Goal: Transaction & Acquisition: Purchase product/service

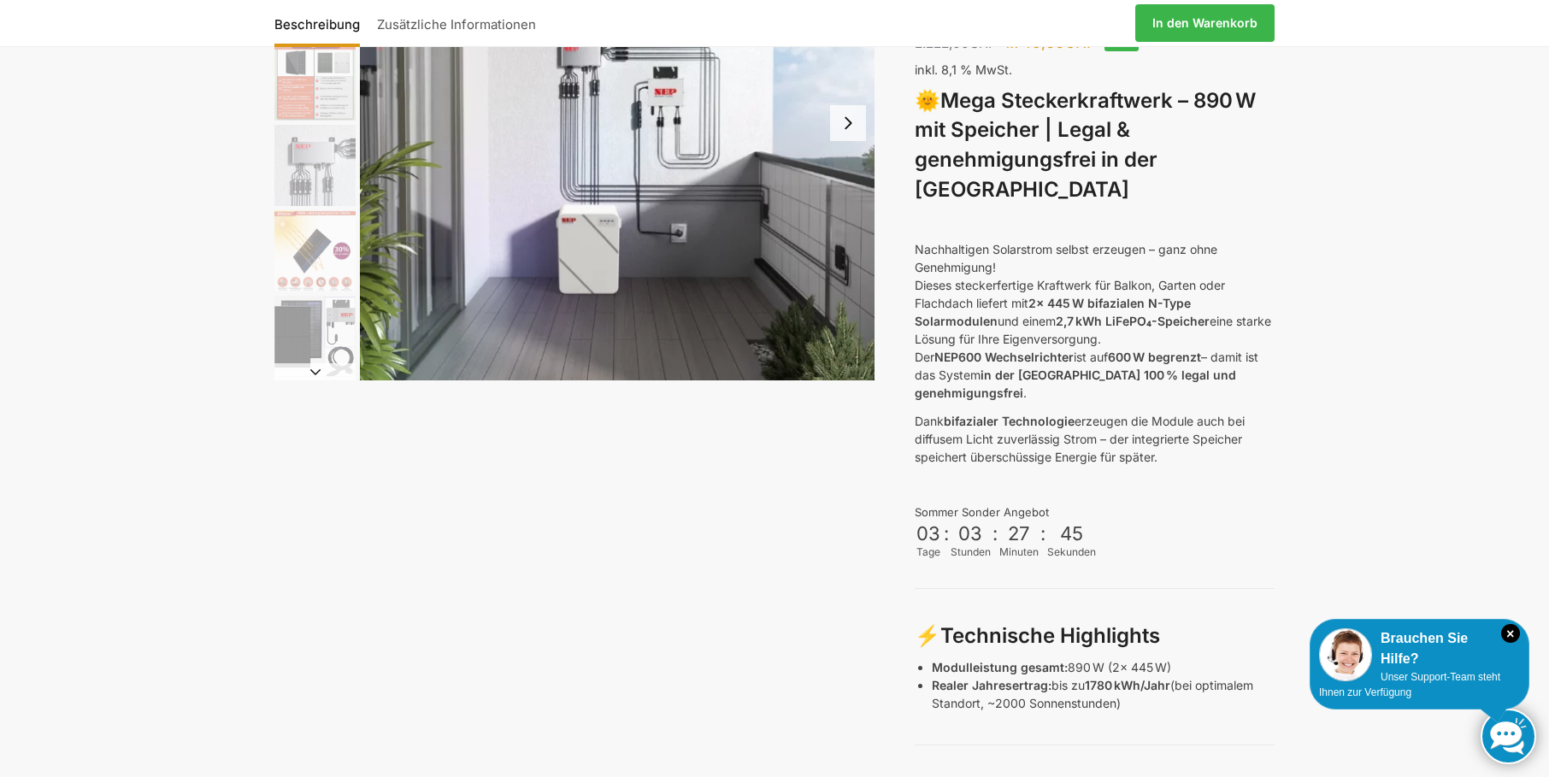
scroll to position [85, 0]
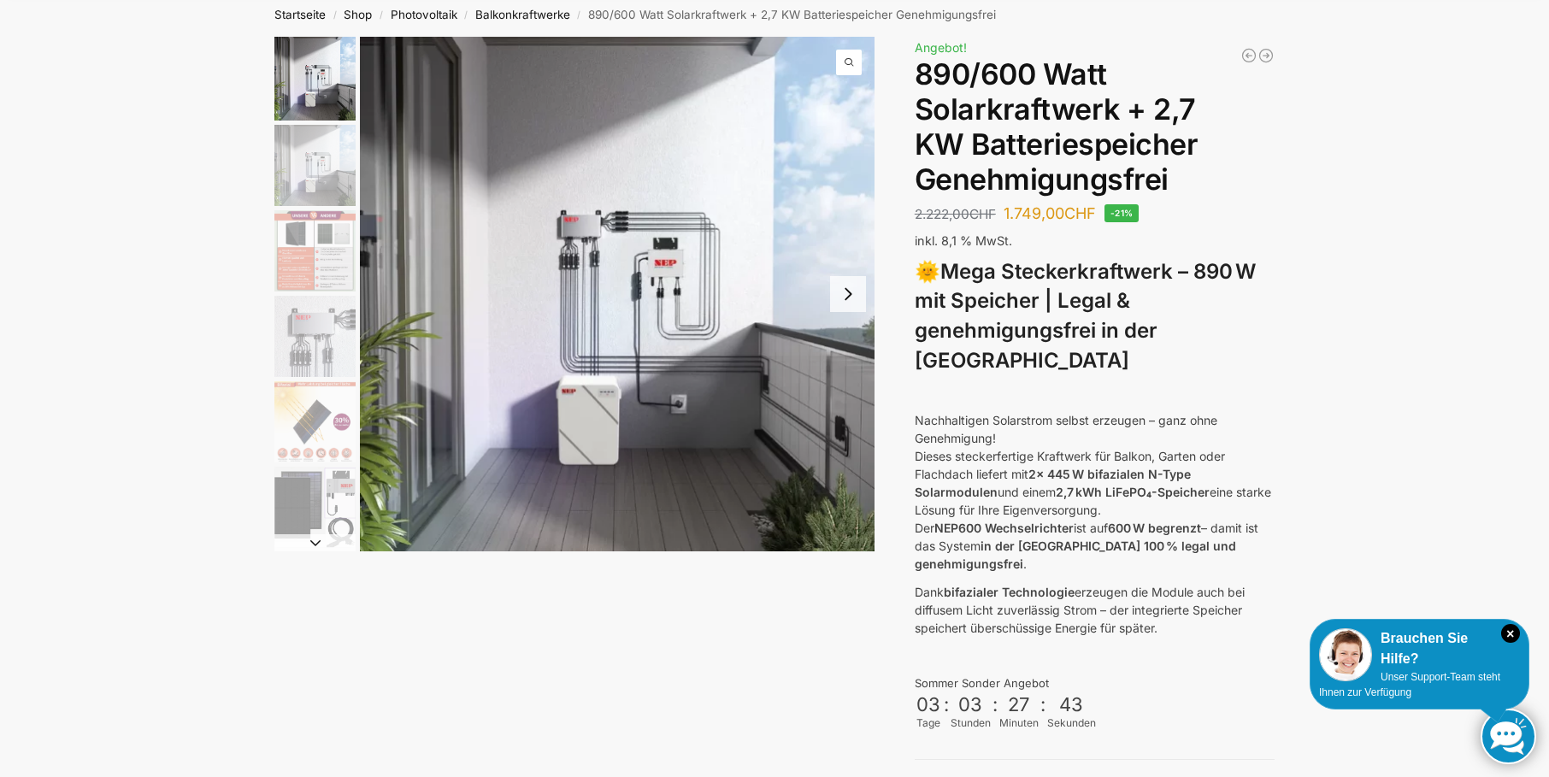
click at [845, 294] on button "Next slide" at bounding box center [848, 294] width 36 height 36
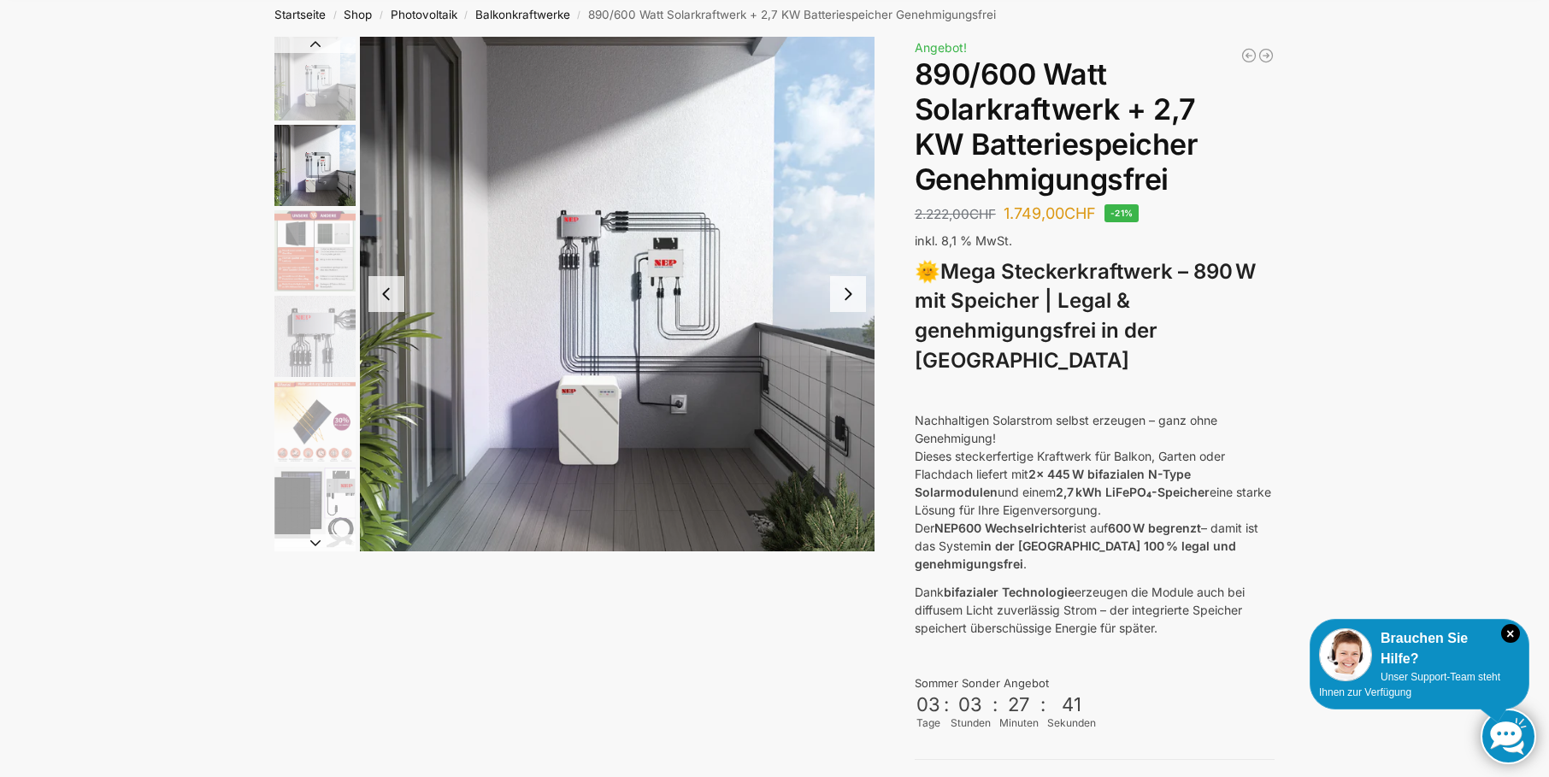
click at [848, 292] on button "Next slide" at bounding box center [848, 294] width 36 height 36
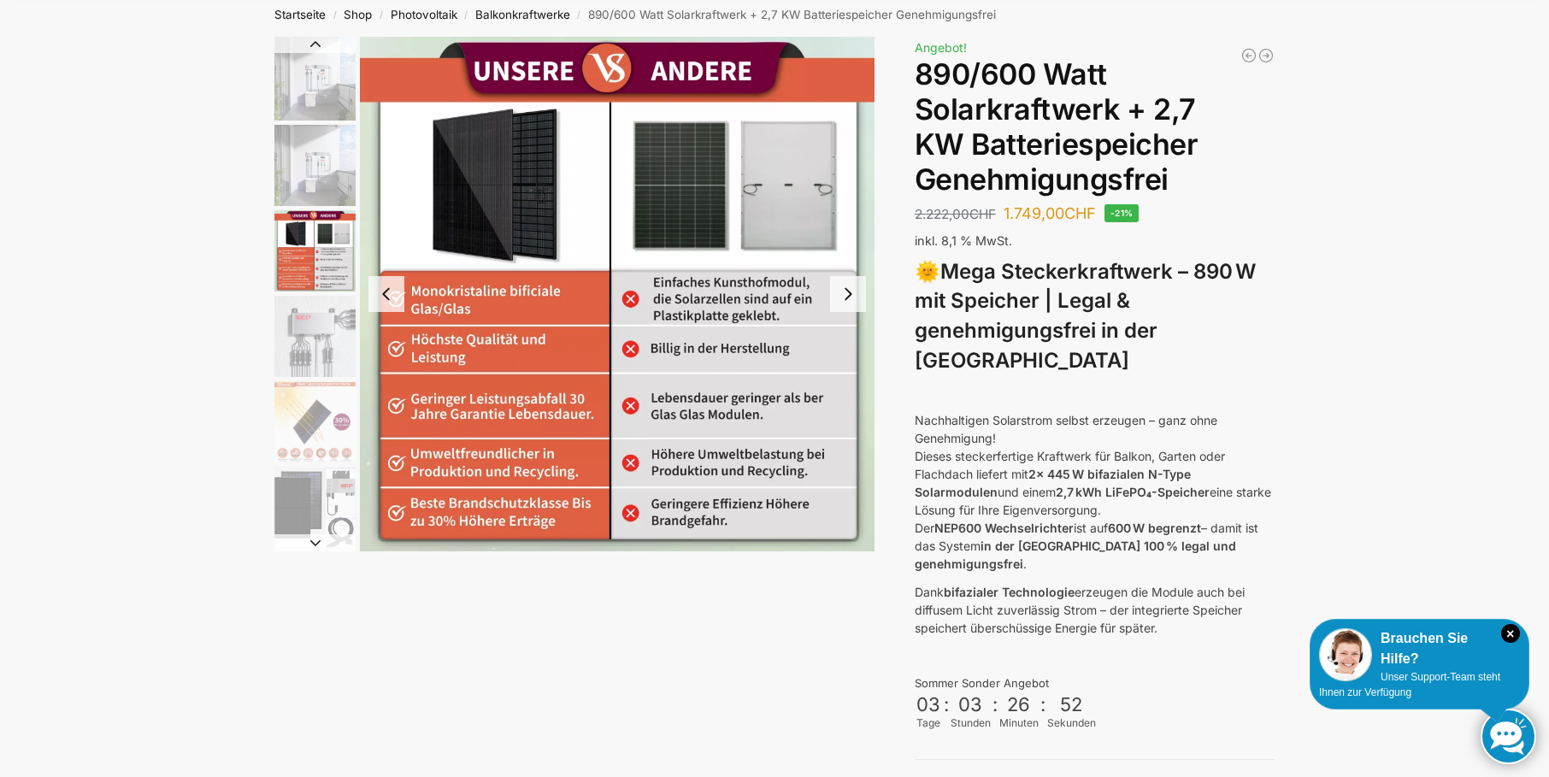
click at [848, 292] on button "Next slide" at bounding box center [848, 294] width 36 height 36
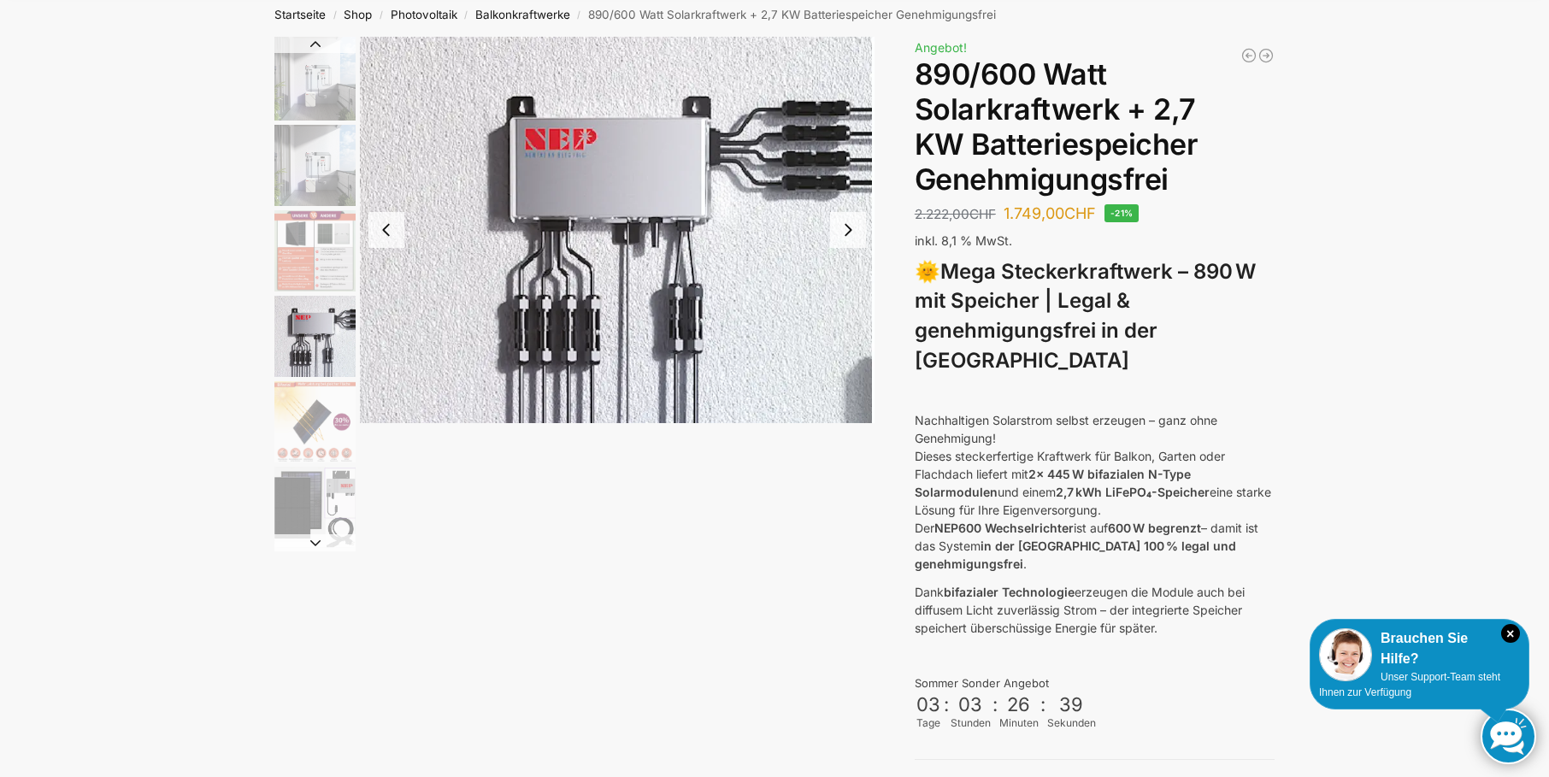
click at [845, 231] on button "Next slide" at bounding box center [848, 230] width 36 height 36
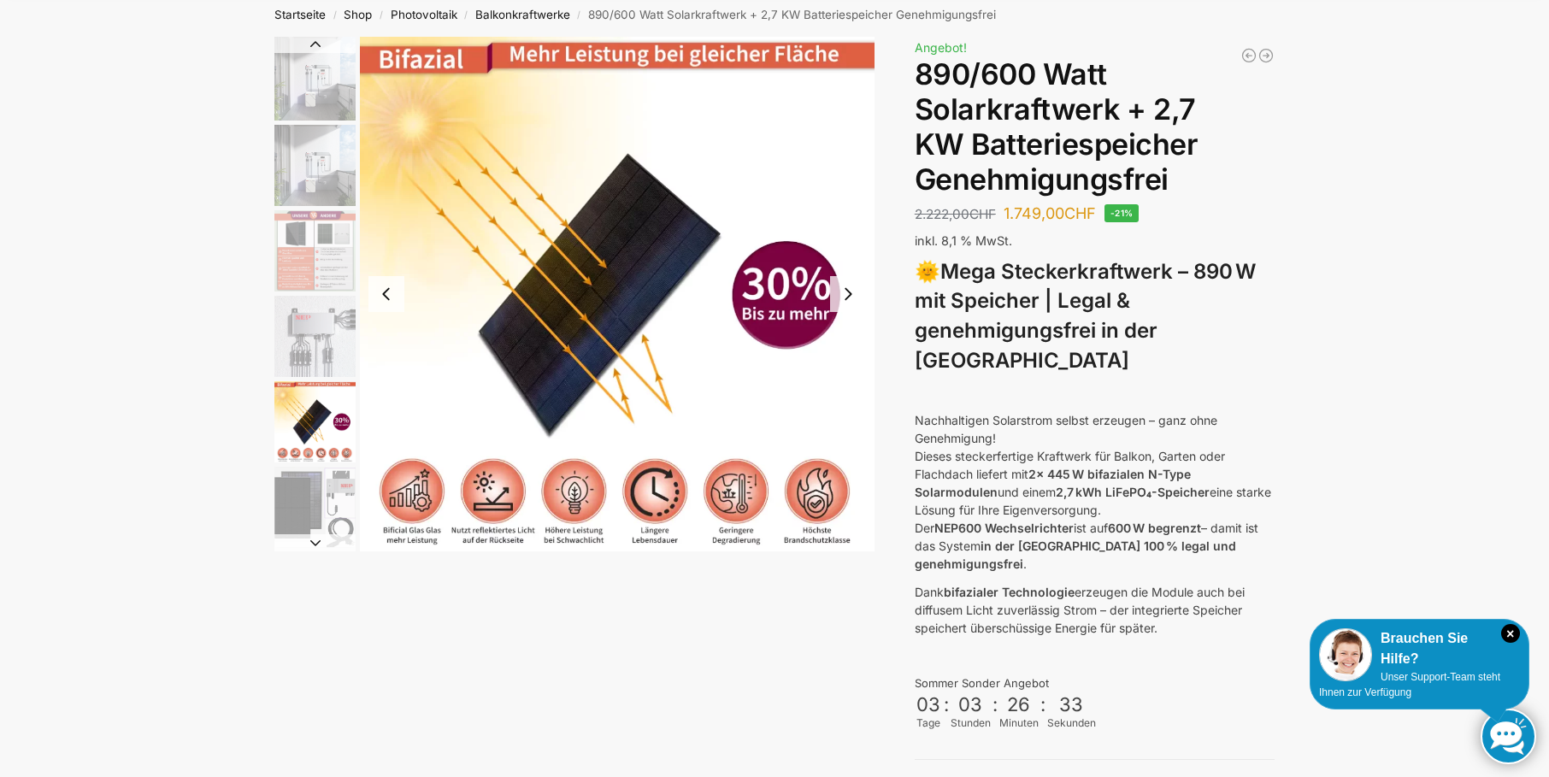
click at [851, 293] on button "Next slide" at bounding box center [848, 294] width 36 height 36
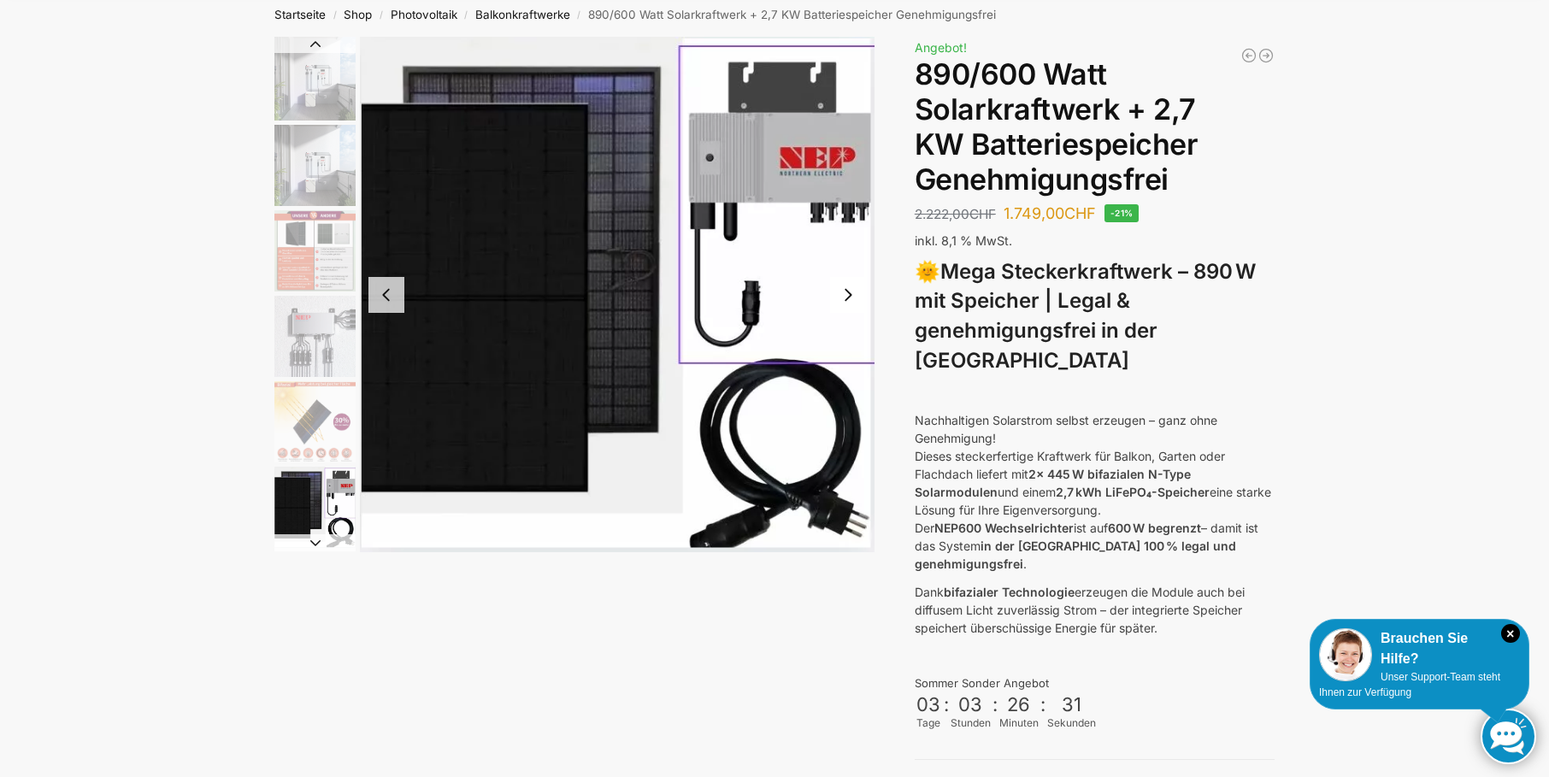
click at [851, 293] on button "Next slide" at bounding box center [848, 295] width 36 height 36
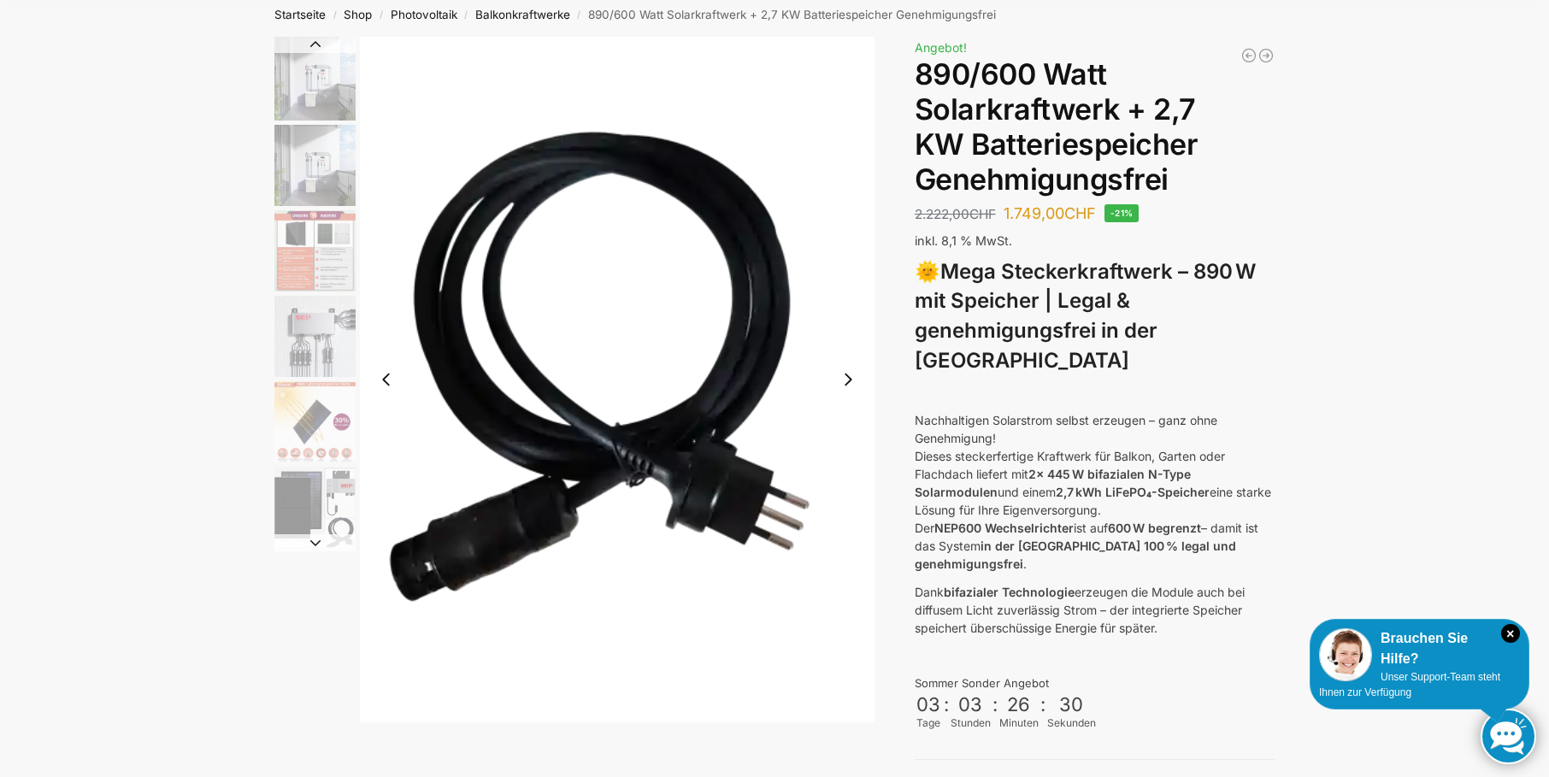
click at [851, 293] on img "7 / 12" at bounding box center [617, 380] width 515 height 686
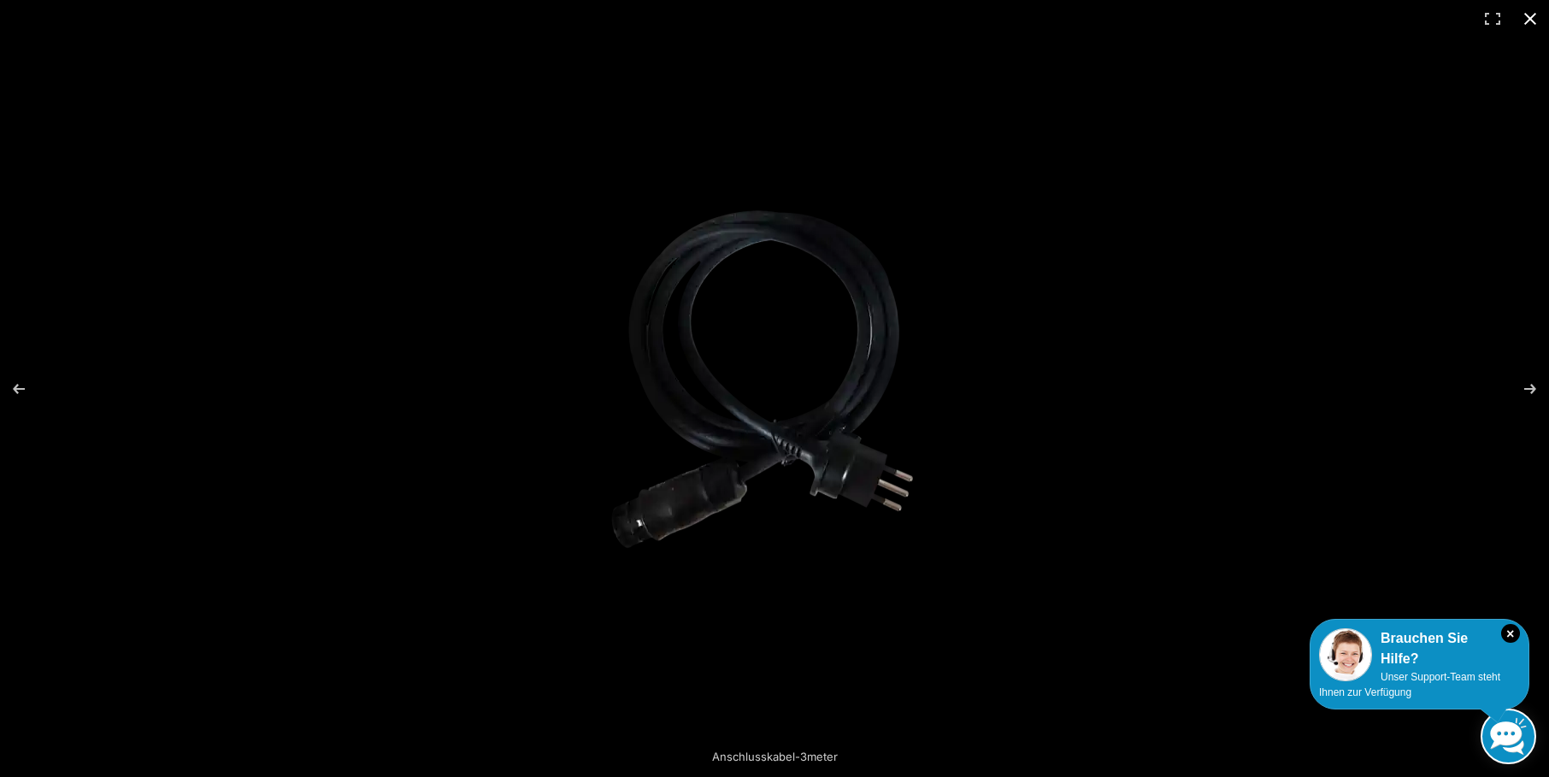
click at [1527, 18] on button "Close (Esc)" at bounding box center [1530, 19] width 38 height 38
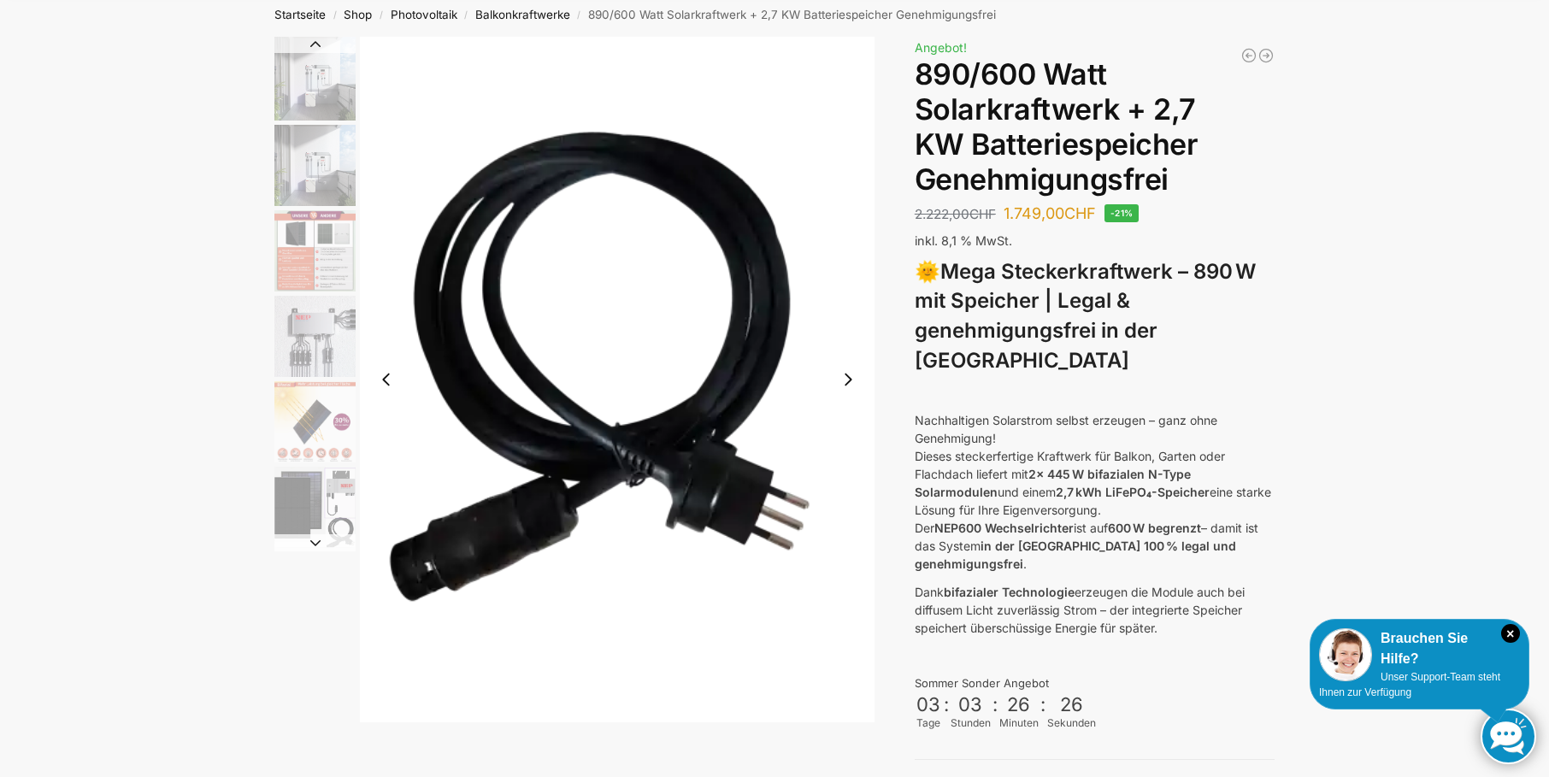
click at [845, 384] on button "Next slide" at bounding box center [848, 380] width 36 height 36
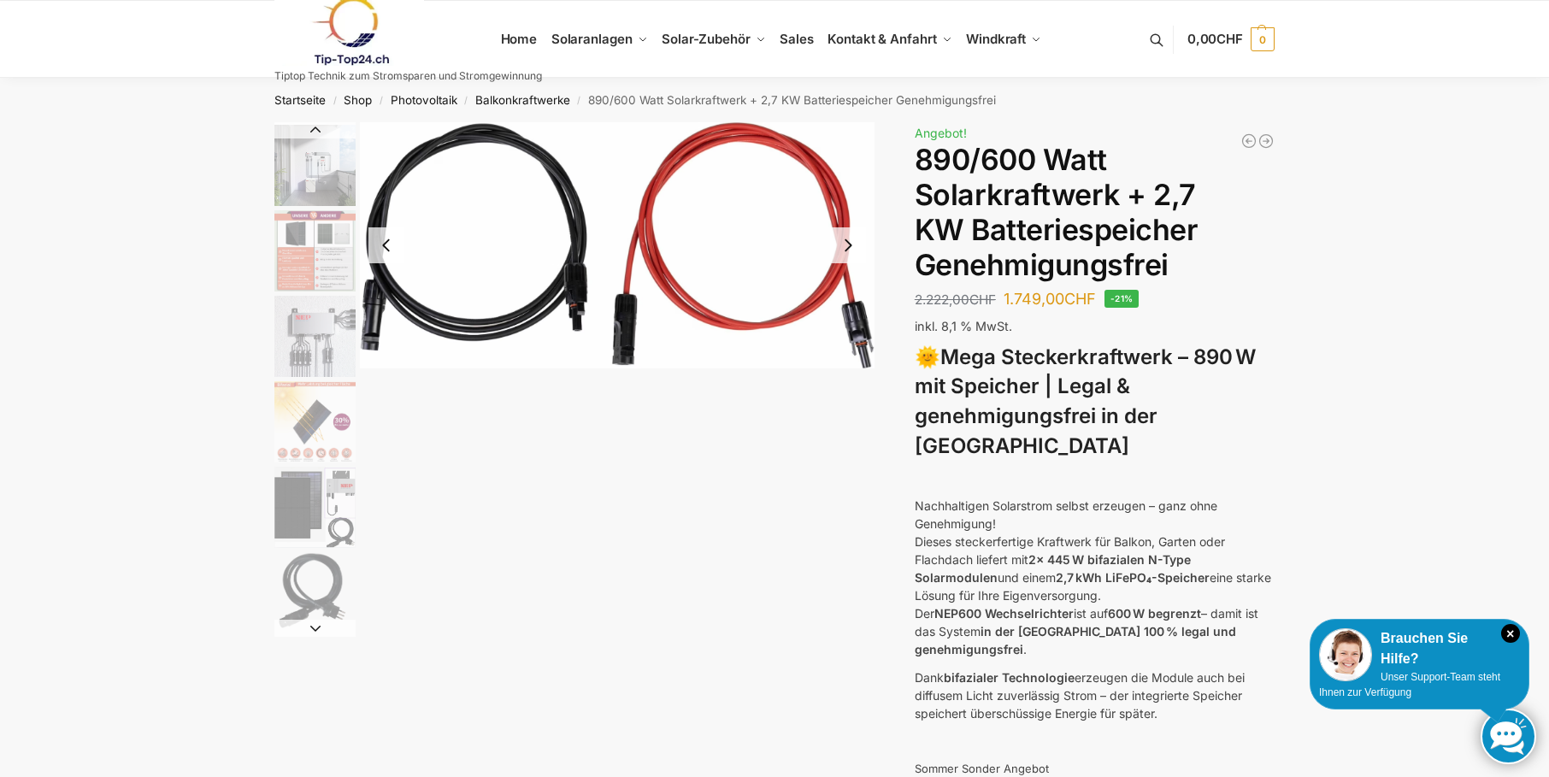
click at [847, 240] on button "Next slide" at bounding box center [848, 245] width 36 height 36
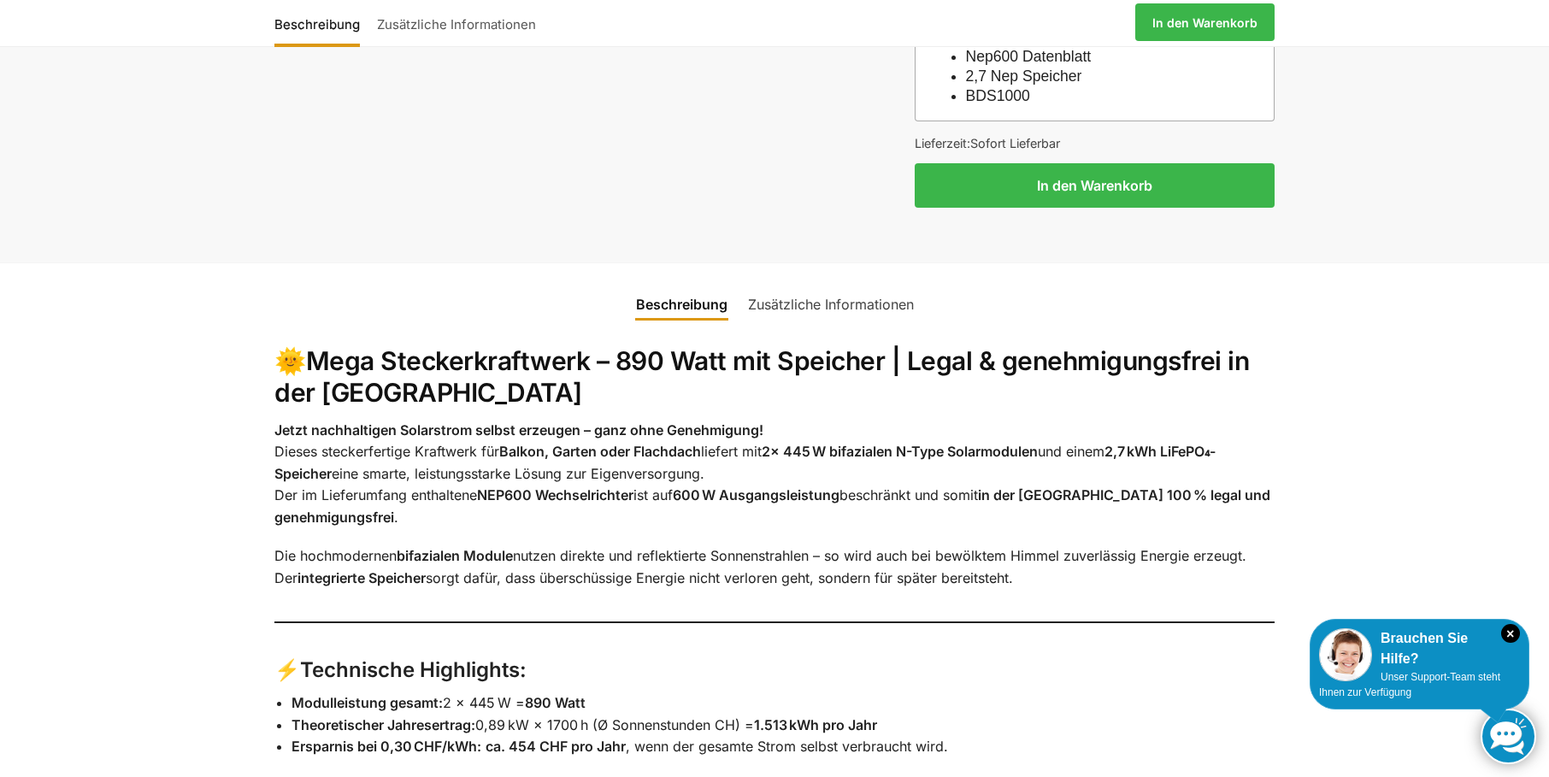
scroll to position [1710, 0]
